Goal: Communication & Community: Answer question/provide support

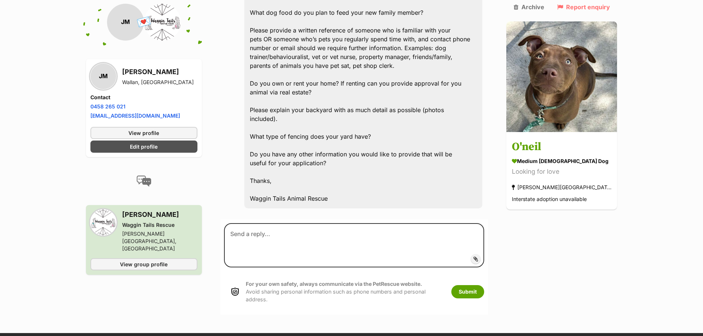
scroll to position [951, 0]
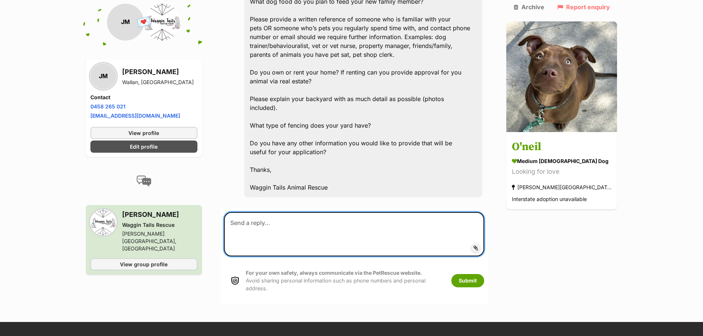
click at [401, 212] on textarea at bounding box center [354, 234] width 260 height 44
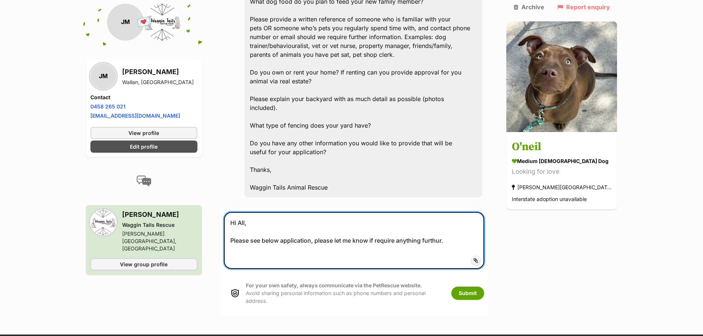
drag, startPoint x: 458, startPoint y: 206, endPoint x: 219, endPoint y: 172, distance: 241.1
click at [380, 224] on textarea "Hi All, Please see below application, please let me know if require anything fu…" at bounding box center [354, 240] width 260 height 57
type textarea "Hi All, Please see below application, please let me know if require anything fu…"
click at [471, 213] on textarea "Hi All, Please see below application, please let me know if require anything fu…" at bounding box center [354, 240] width 260 height 57
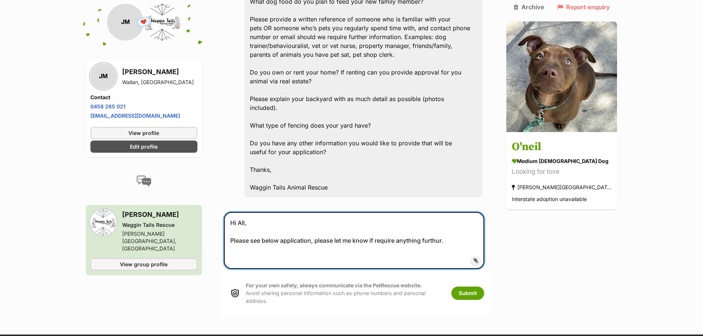
drag, startPoint x: 464, startPoint y: 206, endPoint x: 188, endPoint y: 165, distance: 278.9
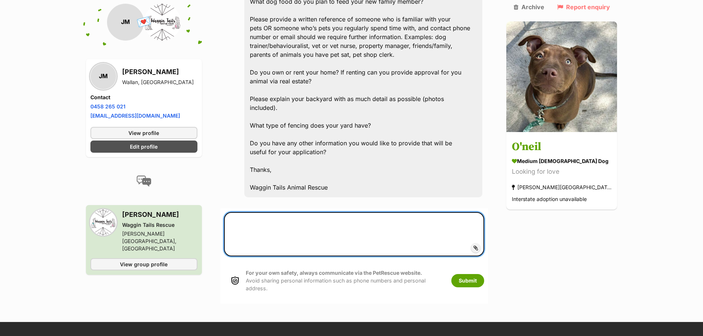
paste textarea "Hi All, Please see below application, please let me know if require anything fu…"
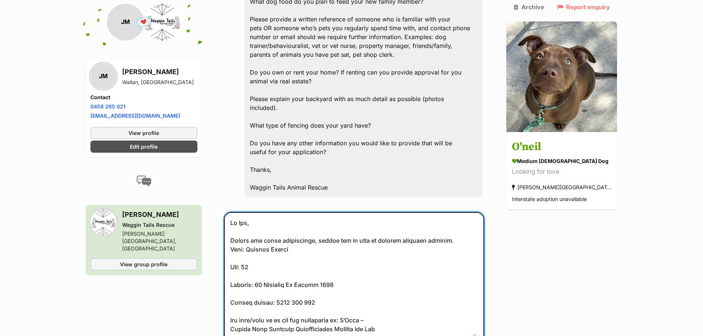
scroll to position [1041, 0]
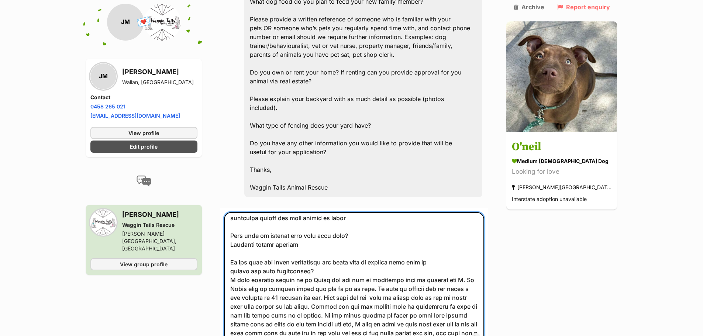
type textarea "Hi All, Please see below application, please let me know if require anything fu…"
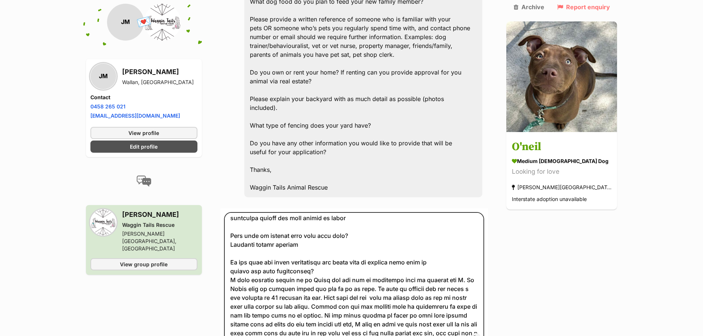
click at [493, 335] on span "Add attachment" at bounding box center [500, 338] width 39 height 6
click at [0, 0] on input "Add attachment" at bounding box center [0, 0] width 0 height 0
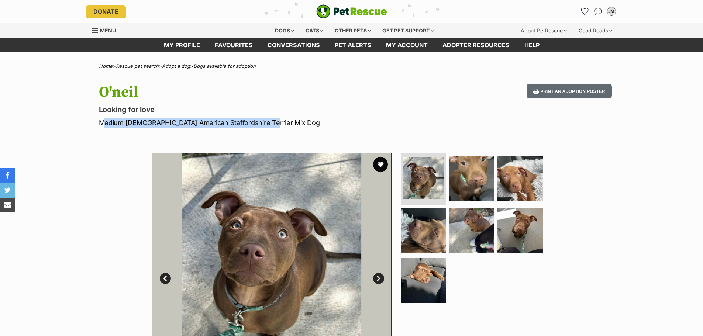
click at [281, 121] on p "Medium [DEMOGRAPHIC_DATA] American Staffordshire Terrier Mix Dog" at bounding box center [255, 123] width 312 height 10
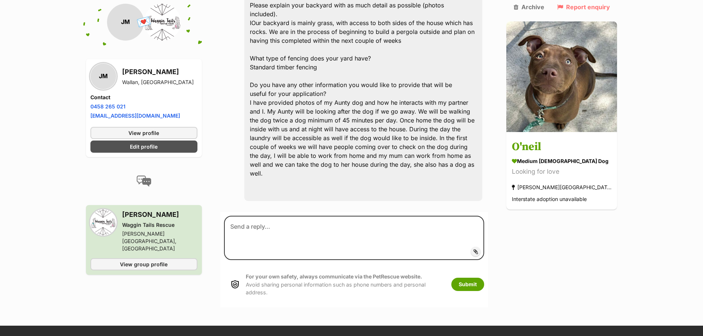
scroll to position [2244, 0]
